Goal: Use online tool/utility: Utilize a website feature to perform a specific function

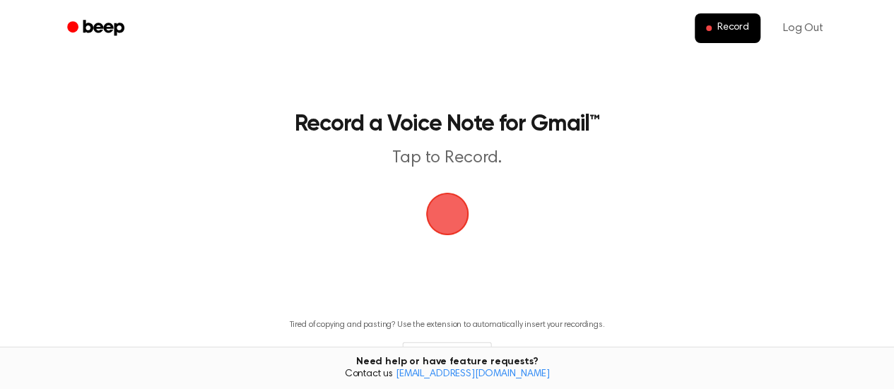
click at [446, 212] on span "button" at bounding box center [447, 214] width 57 height 57
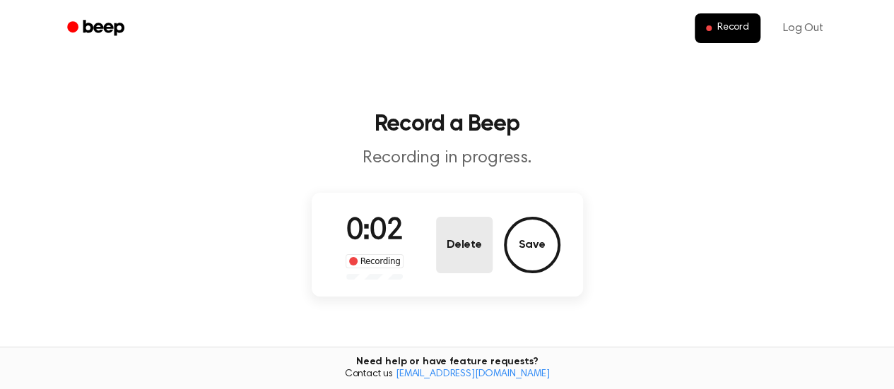
click at [466, 251] on button "Delete" at bounding box center [464, 245] width 57 height 57
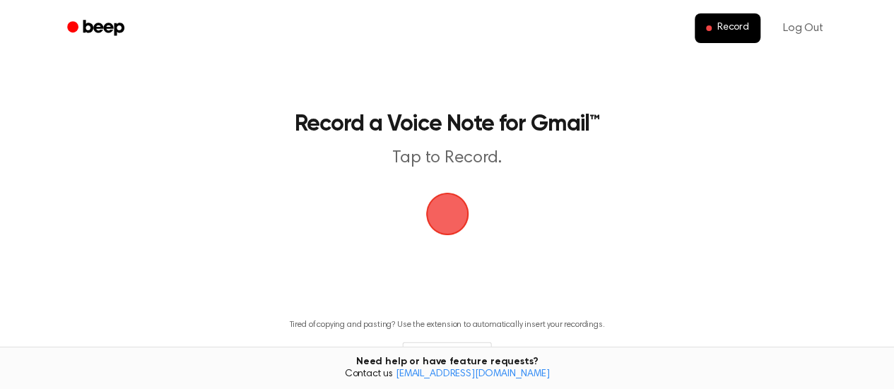
click at [449, 219] on span "button" at bounding box center [447, 213] width 79 height 79
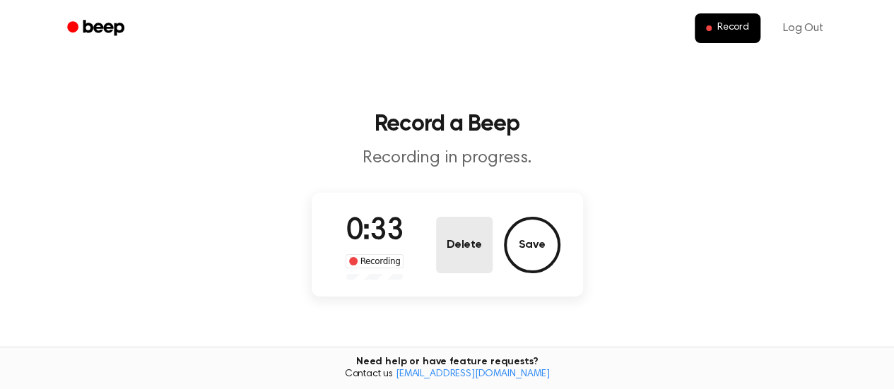
click at [470, 247] on button "Delete" at bounding box center [464, 245] width 57 height 57
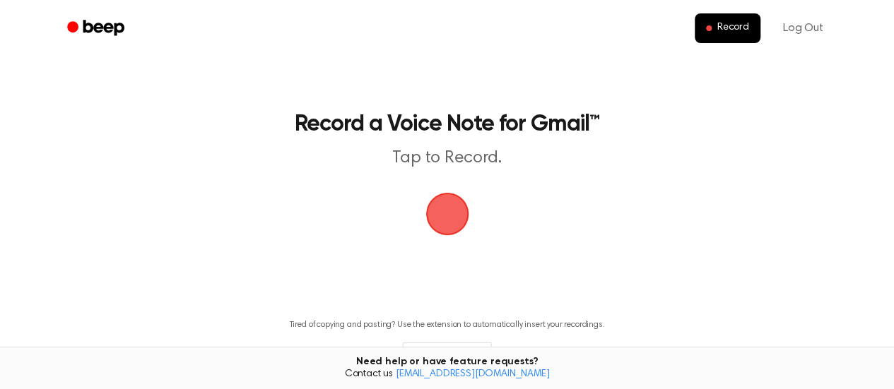
click at [448, 208] on span "button" at bounding box center [447, 214] width 70 height 70
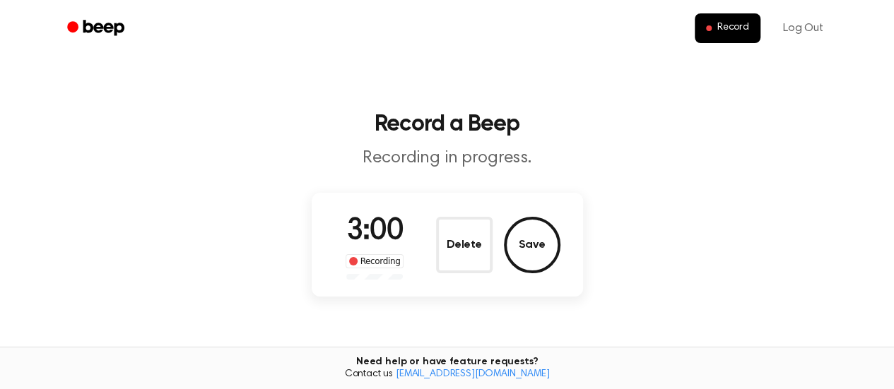
click at [517, 235] on button "Save" at bounding box center [532, 245] width 57 height 57
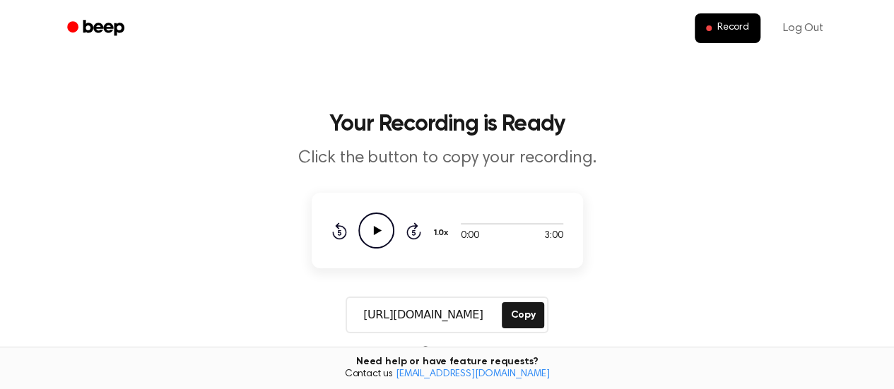
click at [379, 228] on icon "Play Audio" at bounding box center [376, 231] width 36 height 36
click at [531, 313] on button "Copy" at bounding box center [523, 315] width 42 height 26
